Goal: Task Accomplishment & Management: Manage account settings

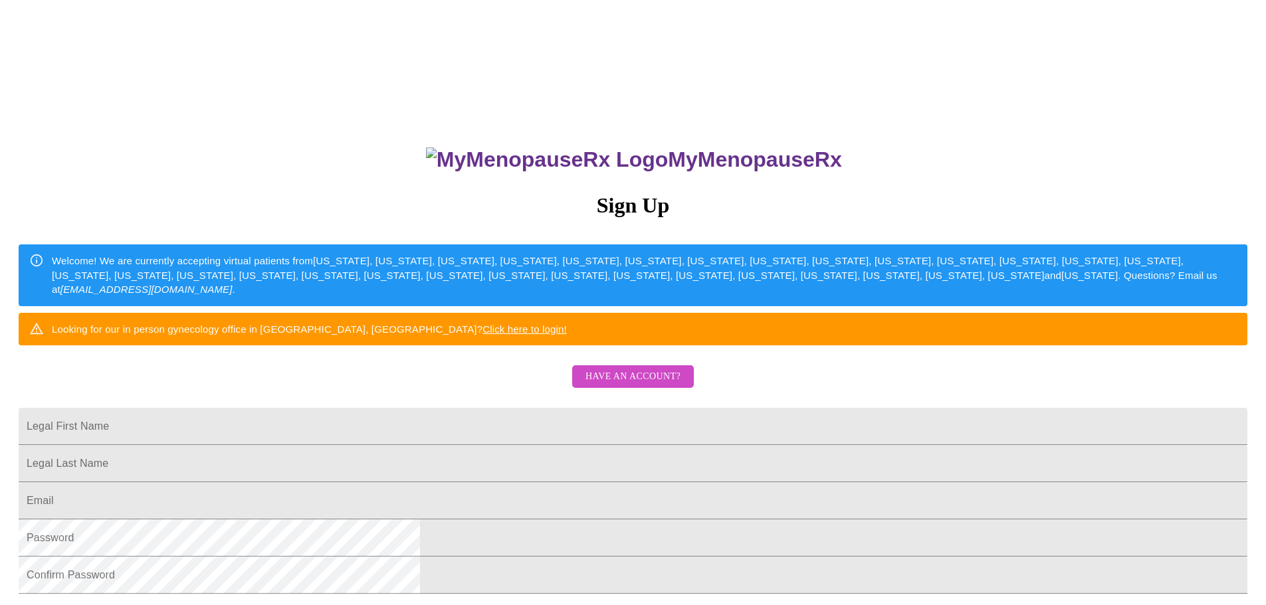
click at [643, 385] on span "Have an account?" at bounding box center [633, 377] width 95 height 17
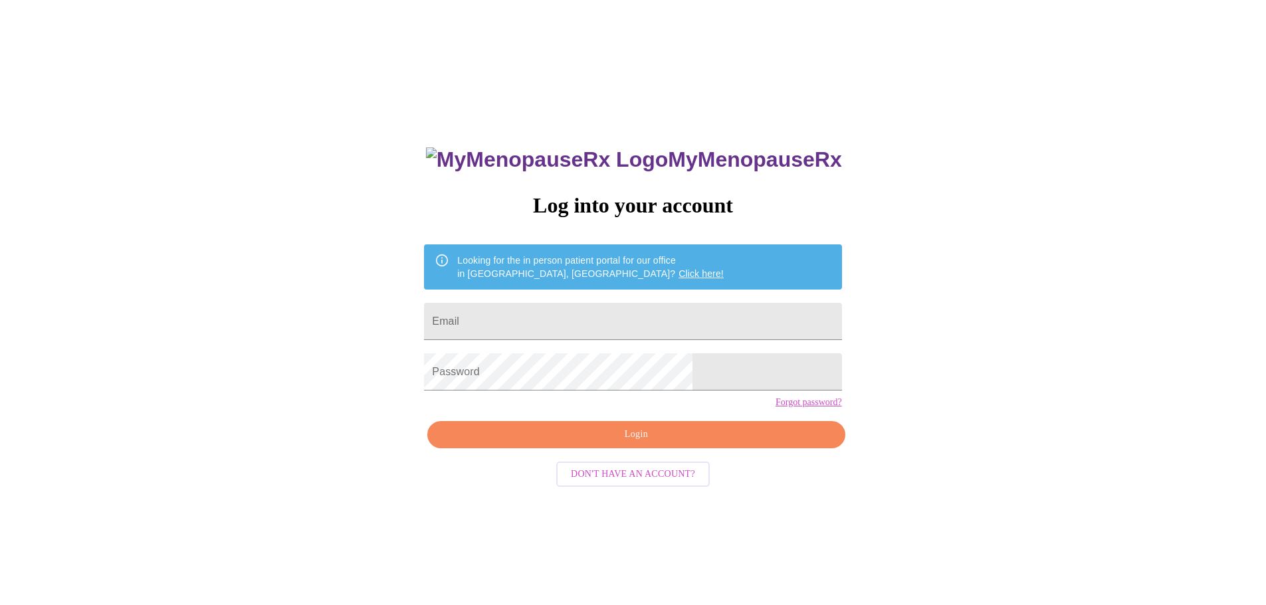
click at [638, 443] on span "Login" at bounding box center [636, 435] width 387 height 17
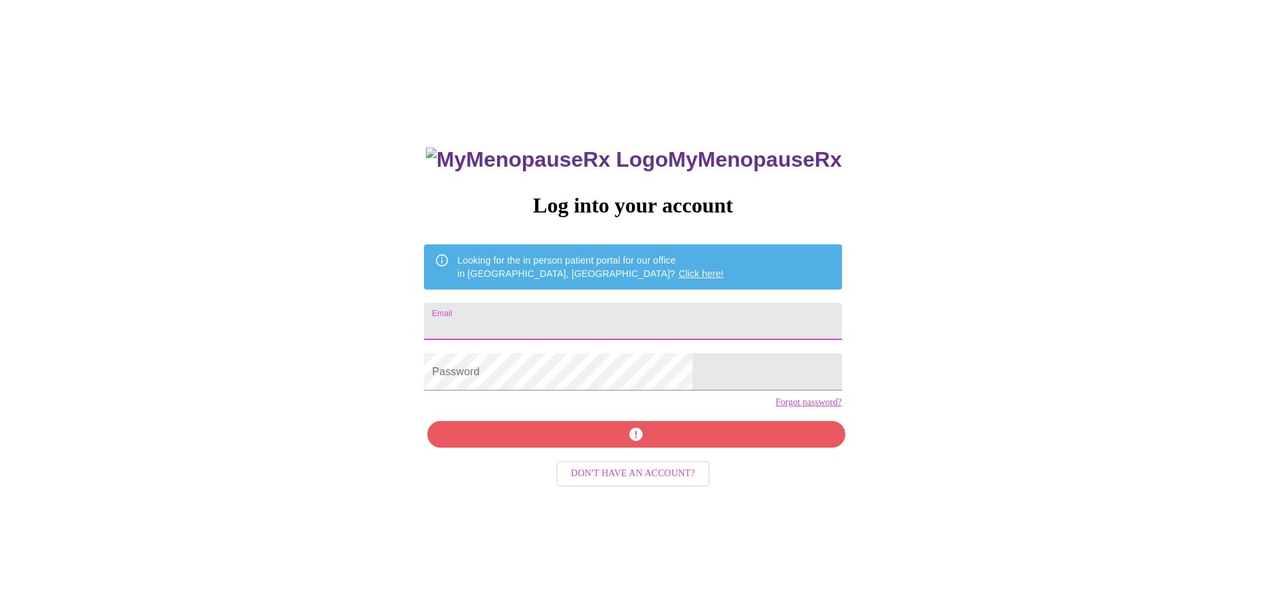
click at [566, 314] on input "Email" at bounding box center [632, 321] width 417 height 37
type input "[EMAIL_ADDRESS][DOMAIN_NAME]"
click at [593, 453] on div "MyMenopauseRx Log into your account Looking for the in person patient portal fo…" at bounding box center [633, 428] width 444 height 605
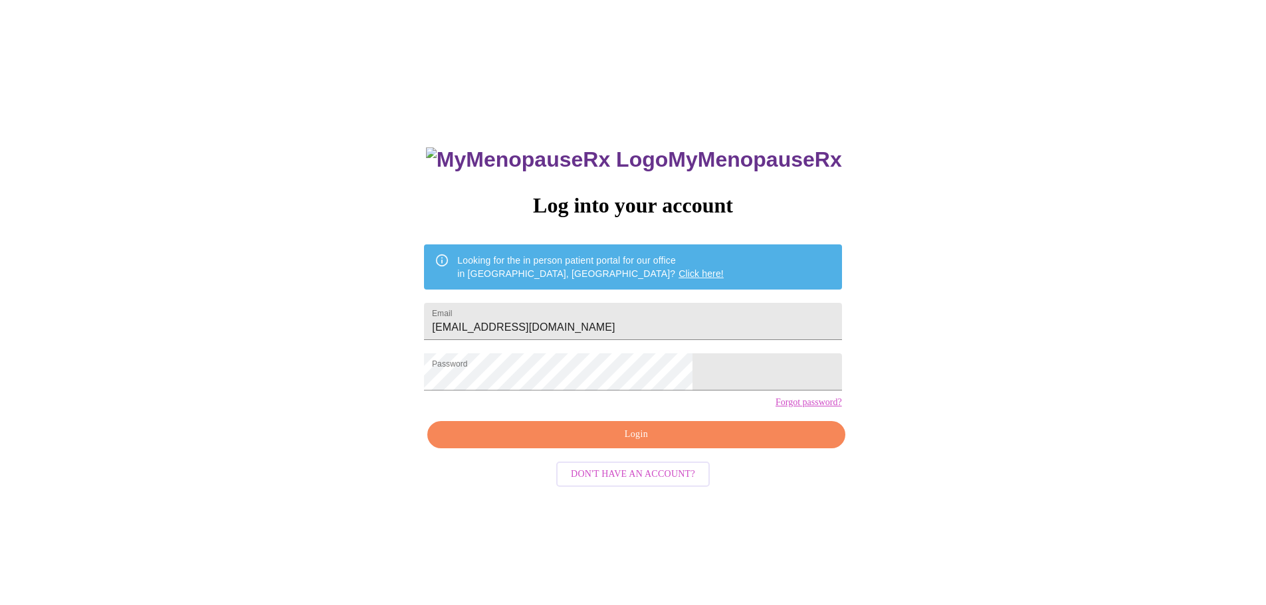
click at [857, 466] on div "MyMenopauseRx Log into your account Looking for the in person patient portal fo…" at bounding box center [632, 368] width 1255 height 726
click at [714, 443] on span "Login" at bounding box center [636, 435] width 387 height 17
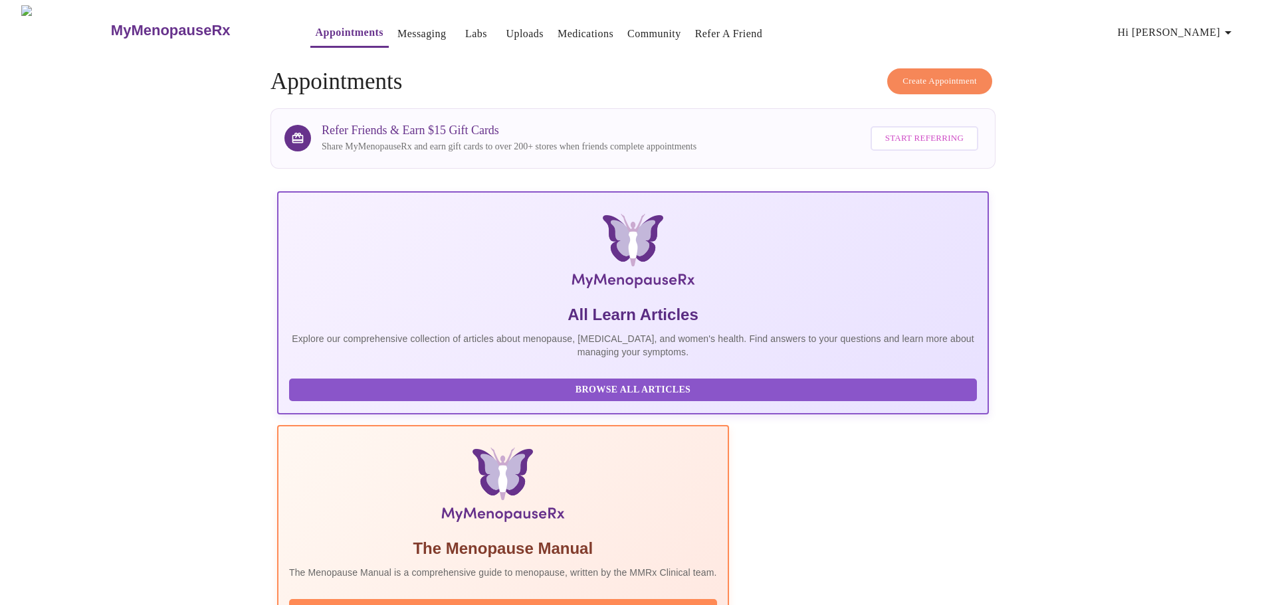
click at [927, 137] on span "Start Referring" at bounding box center [924, 138] width 78 height 15
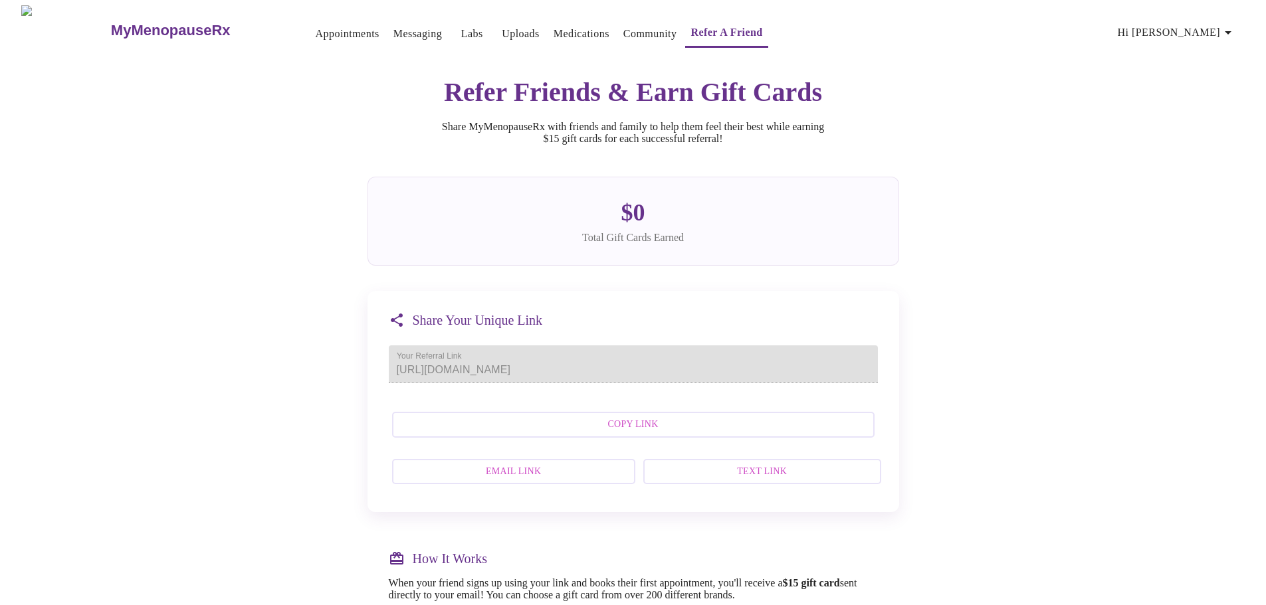
click at [387, 380] on div "Share Your Unique Link Your Referral Link [URL][DOMAIN_NAME] Copy Link Email Li…" at bounding box center [634, 401] width 532 height 221
